Goal: Transaction & Acquisition: Purchase product/service

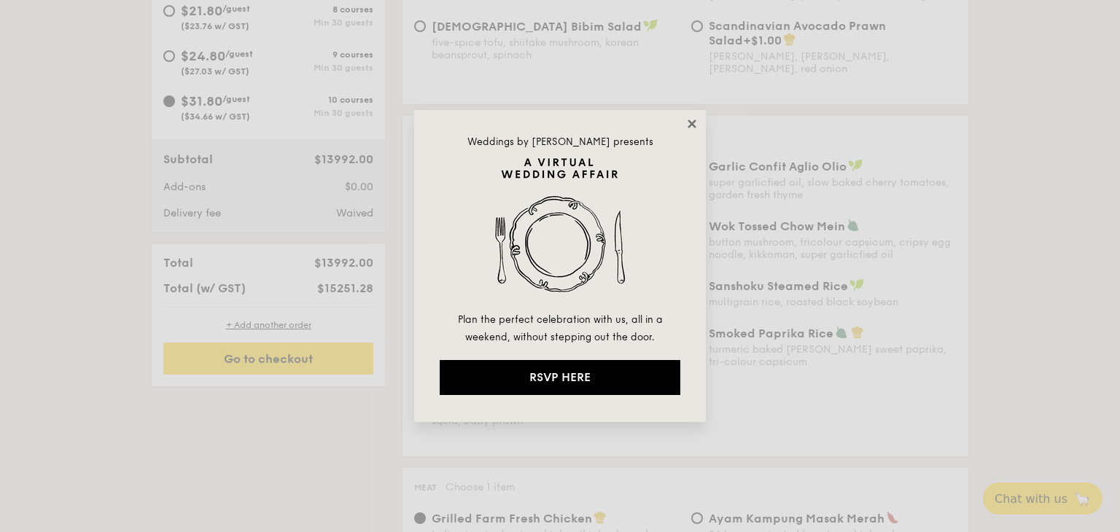
click at [690, 124] on icon at bounding box center [691, 124] width 8 height 8
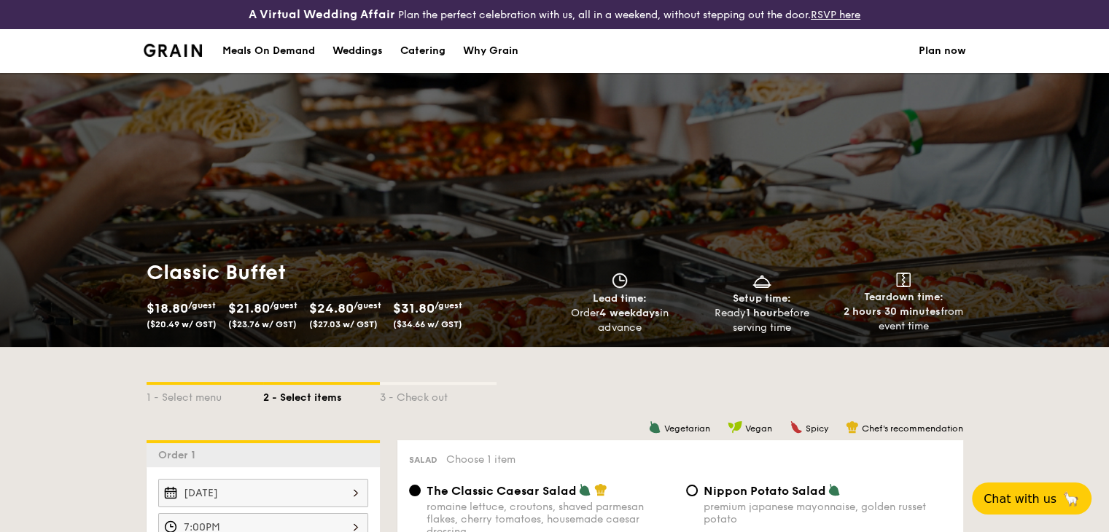
click at [189, 50] on img at bounding box center [173, 50] width 59 height 13
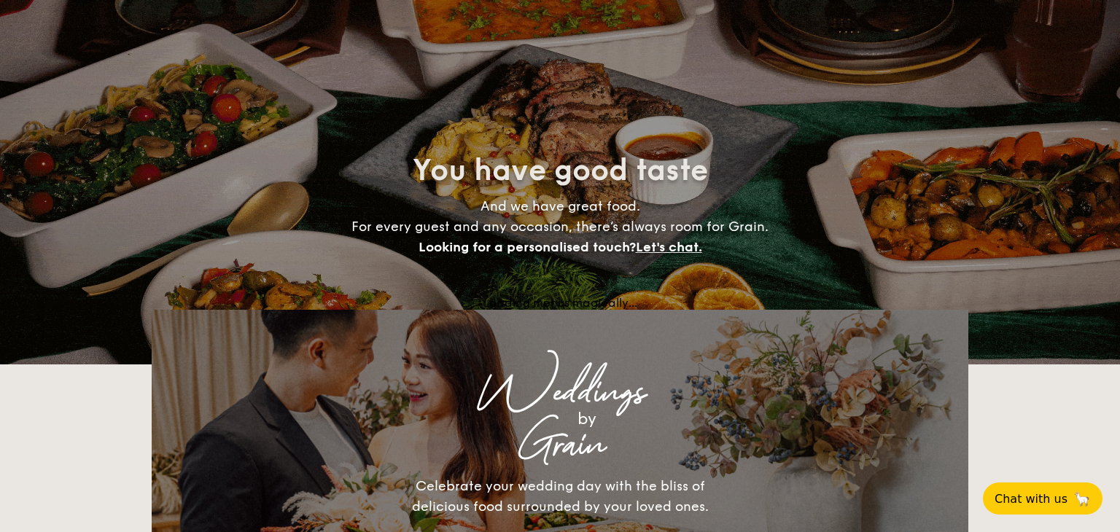
select select
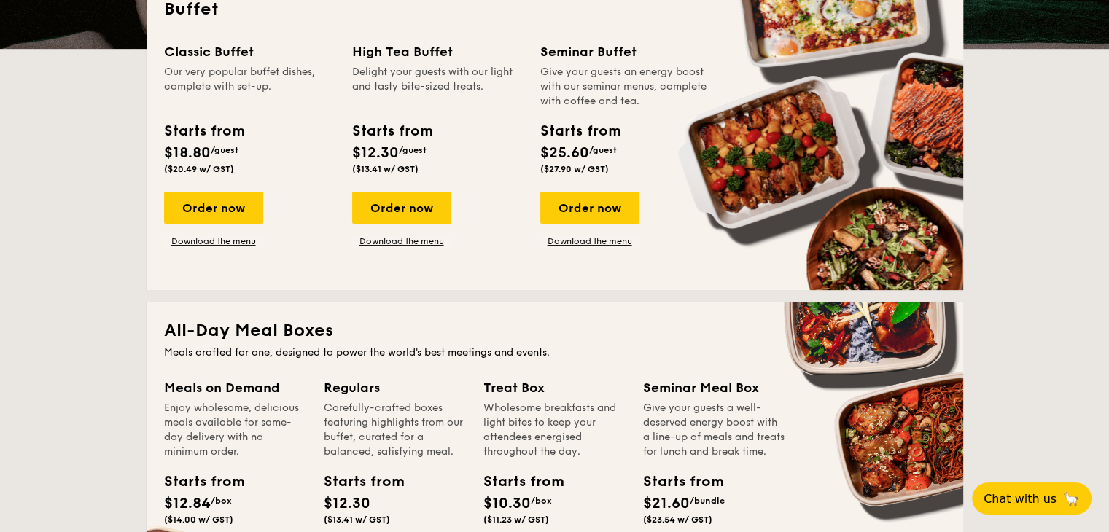
scroll to position [292, 0]
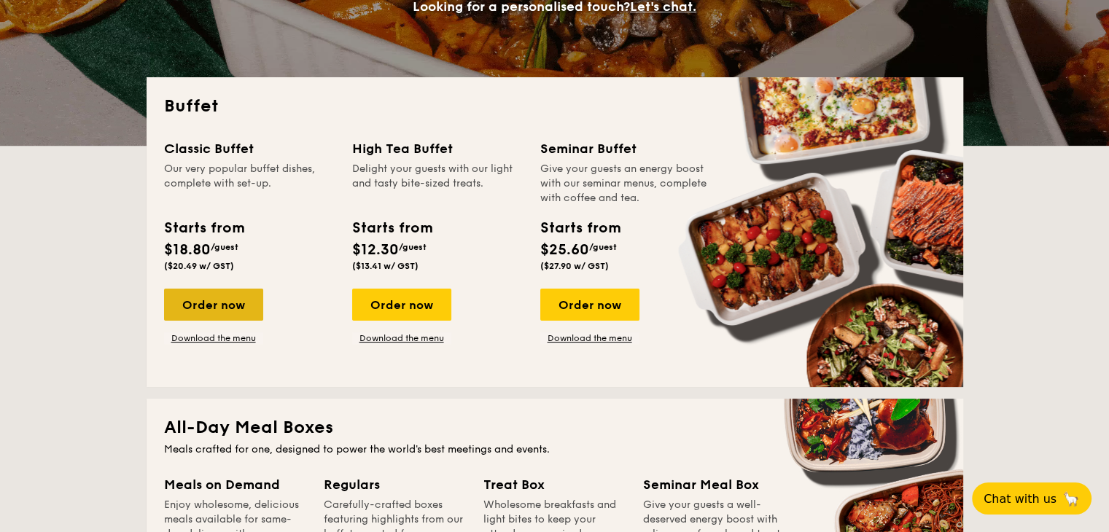
click at [237, 307] on div "Order now" at bounding box center [213, 305] width 99 height 32
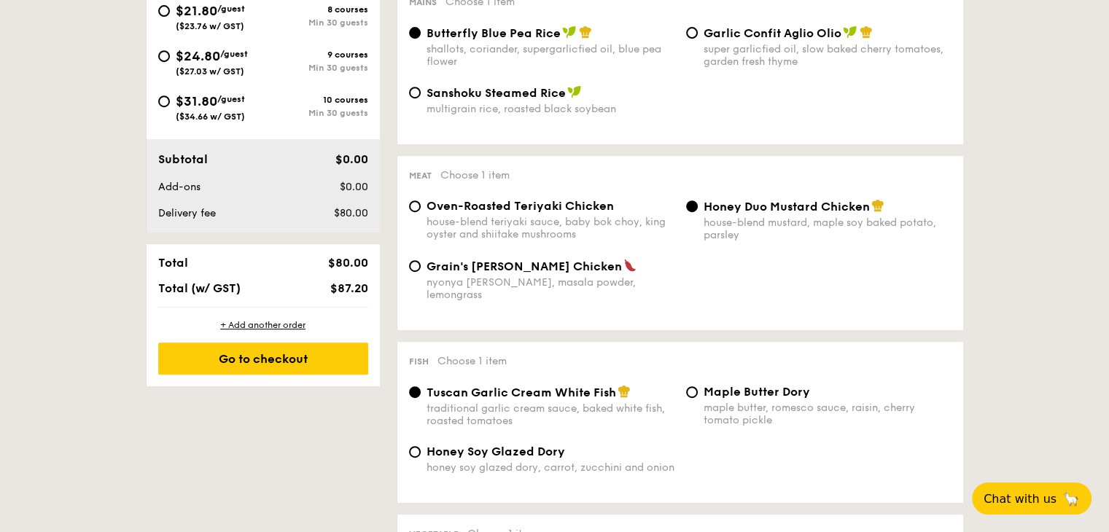
scroll to position [292, 0]
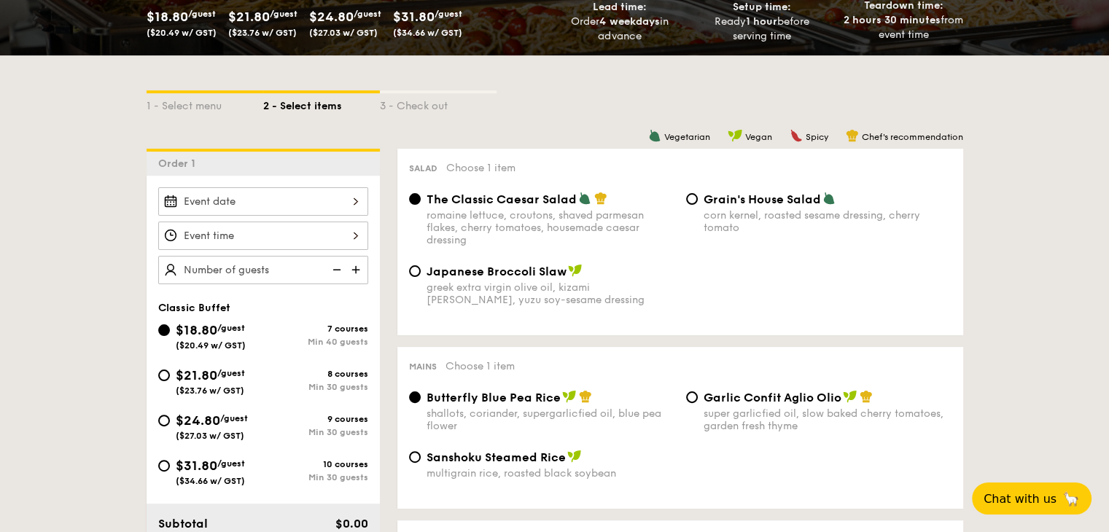
click at [165, 476] on div "$31.80 /guest ($34.66 w/ GST)" at bounding box center [210, 471] width 105 height 31
click at [165, 472] on input "$31.80 /guest ($34.66 w/ GST) 10 courses Min 30 guests" at bounding box center [164, 466] width 12 height 12
radio input "true"
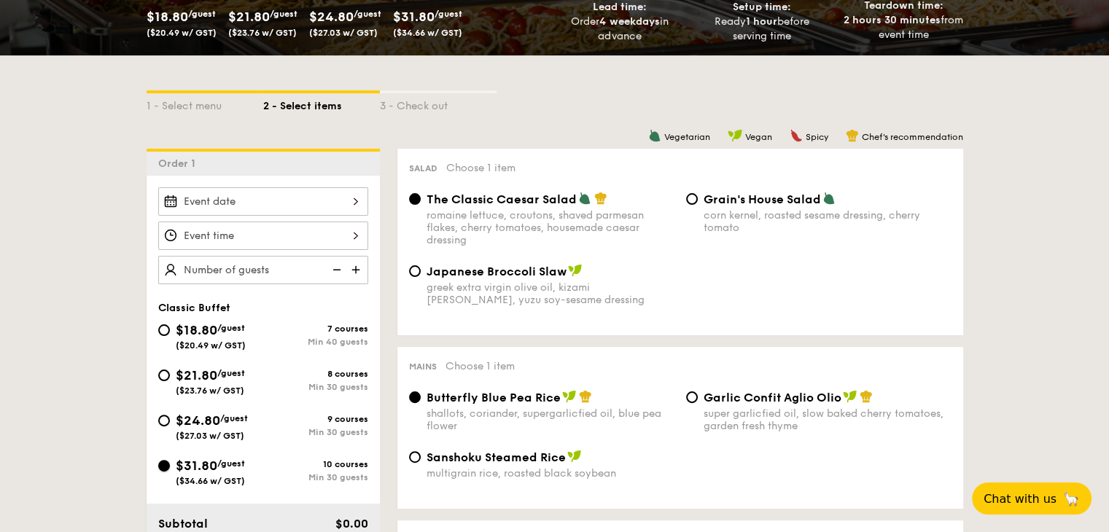
radio input "true"
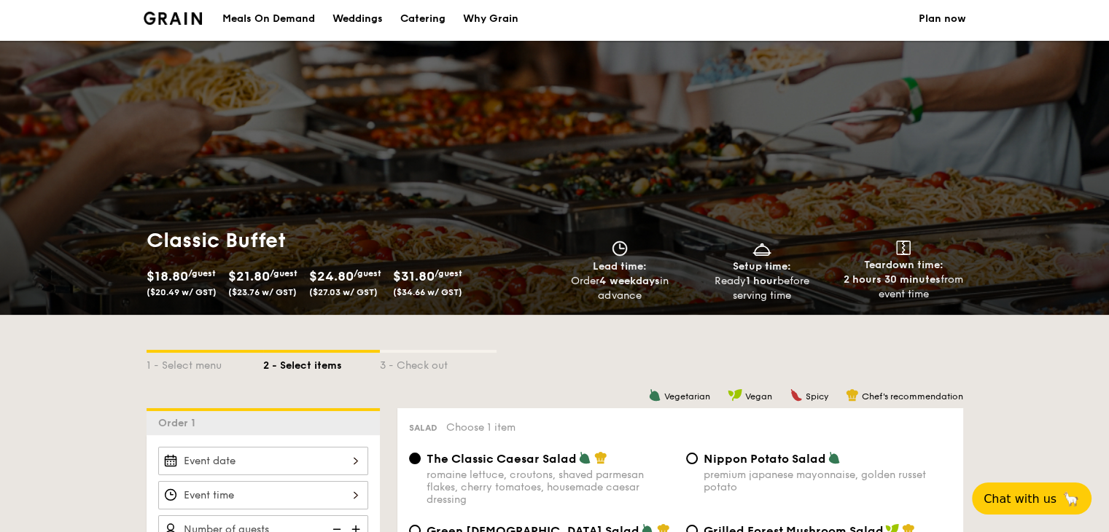
scroll to position [0, 0]
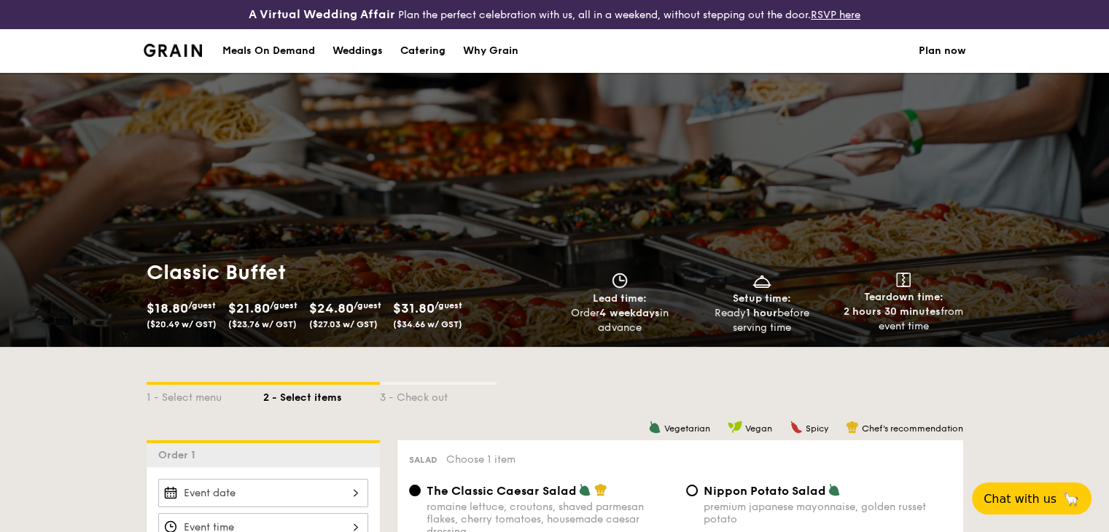
select select
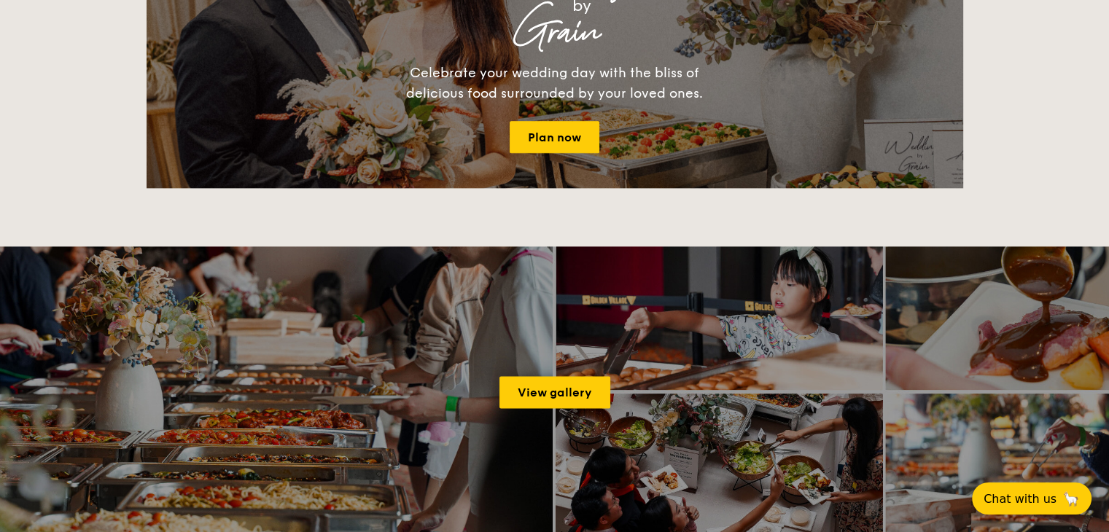
scroll to position [1924, 0]
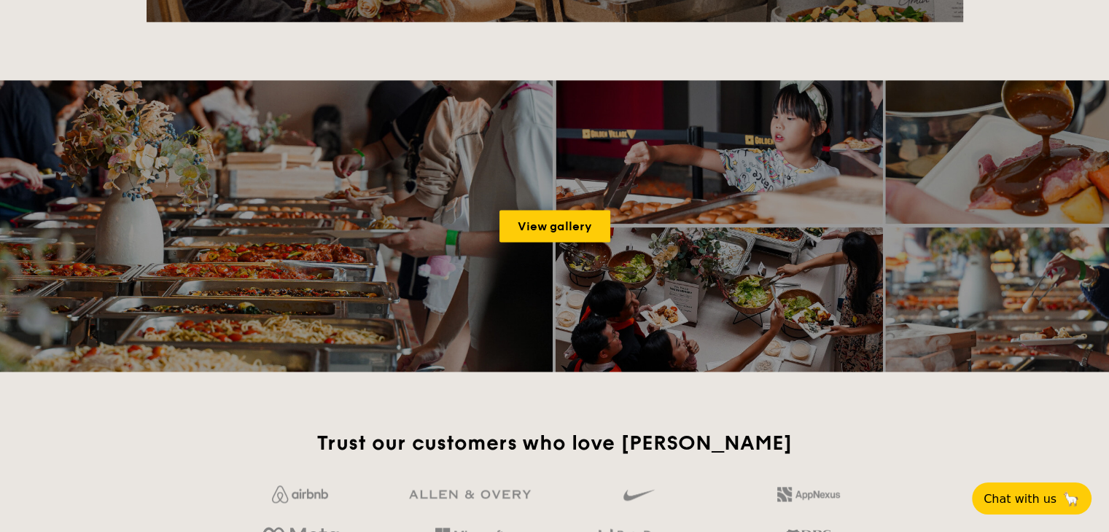
click at [551, 246] on div "View gallery" at bounding box center [554, 226] width 1109 height 292
click at [559, 234] on link "View gallery" at bounding box center [554, 226] width 111 height 32
